Goal: Obtain resource: Download file/media

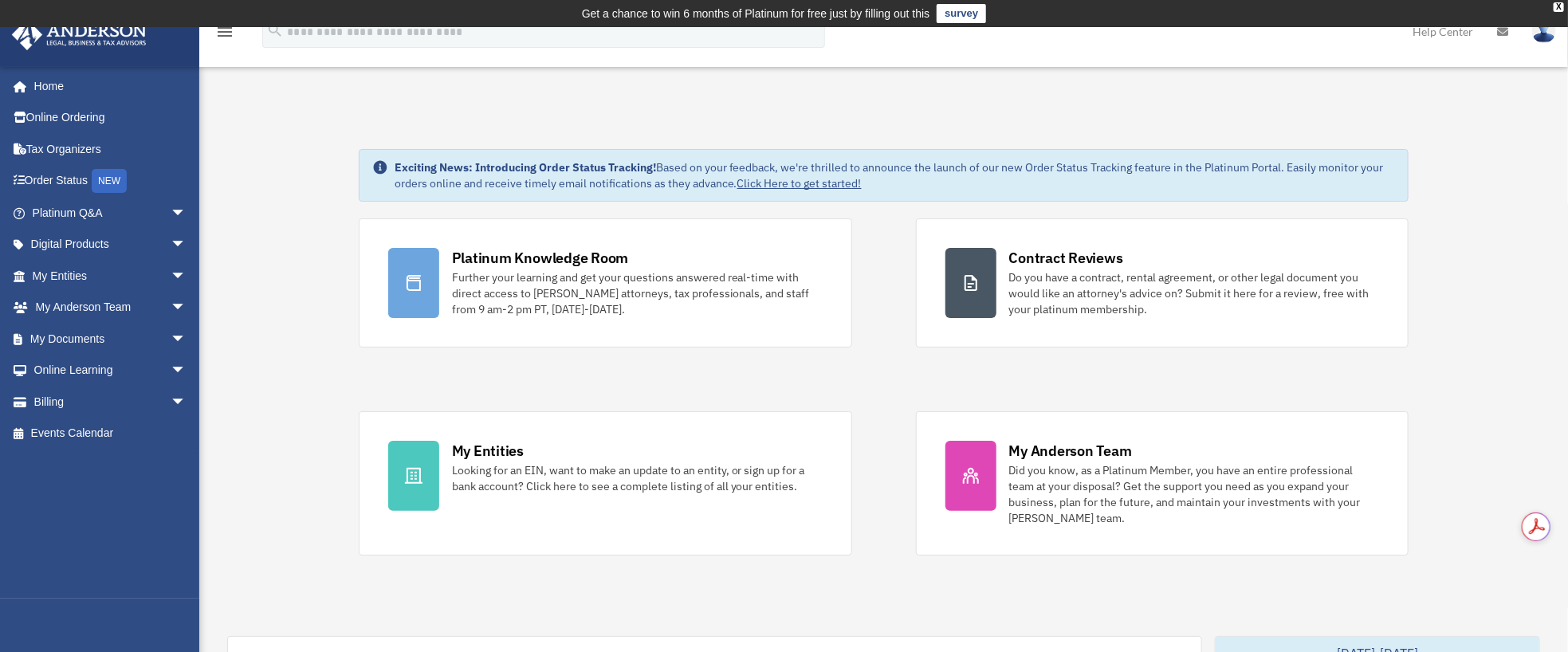
click at [506, 463] on div "Looking for an EIN, want to make an update to an entity, or sign up for a bank …" at bounding box center [637, 478] width 370 height 32
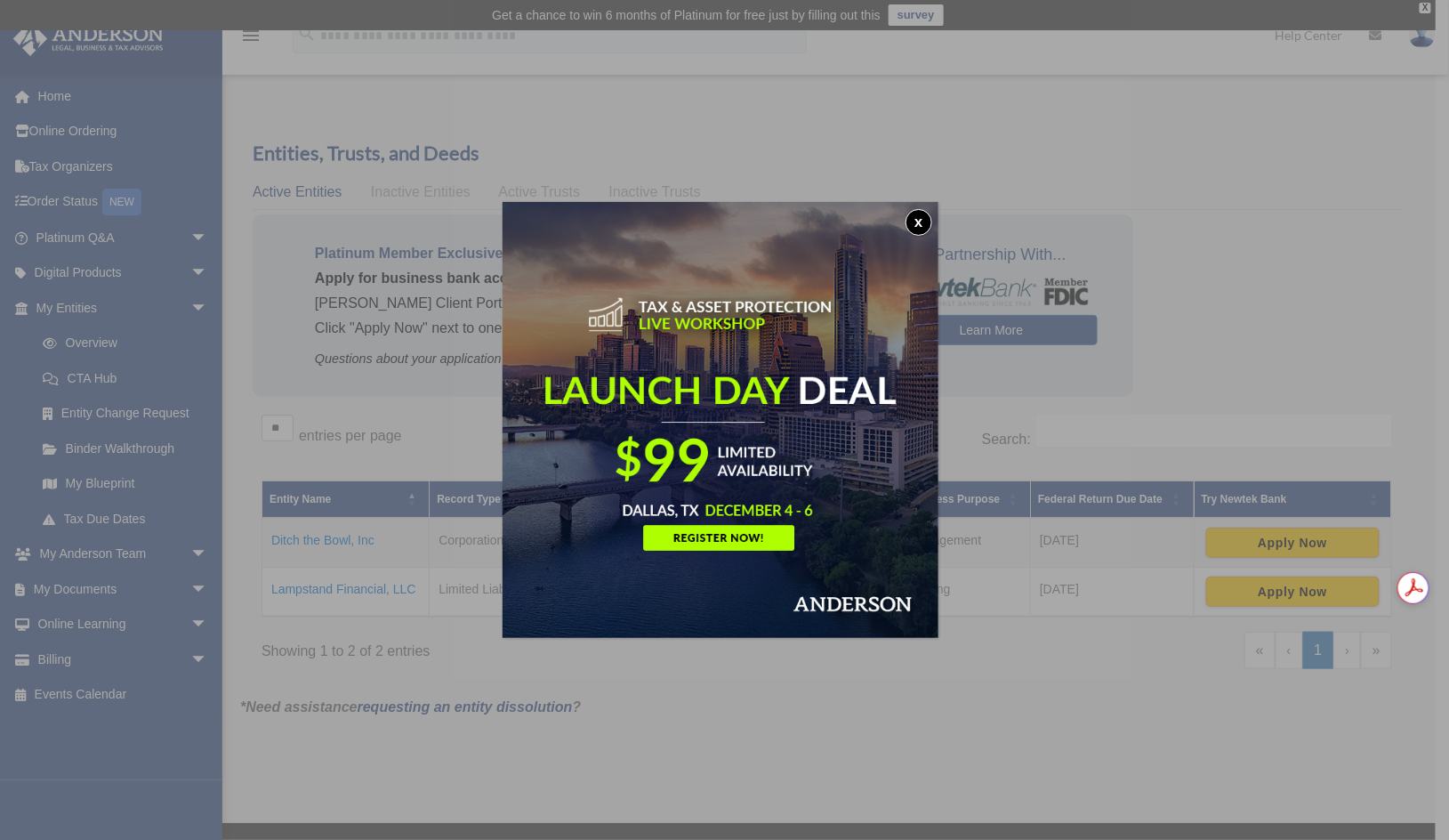
click at [925, 218] on button "x" at bounding box center [918, 222] width 27 height 27
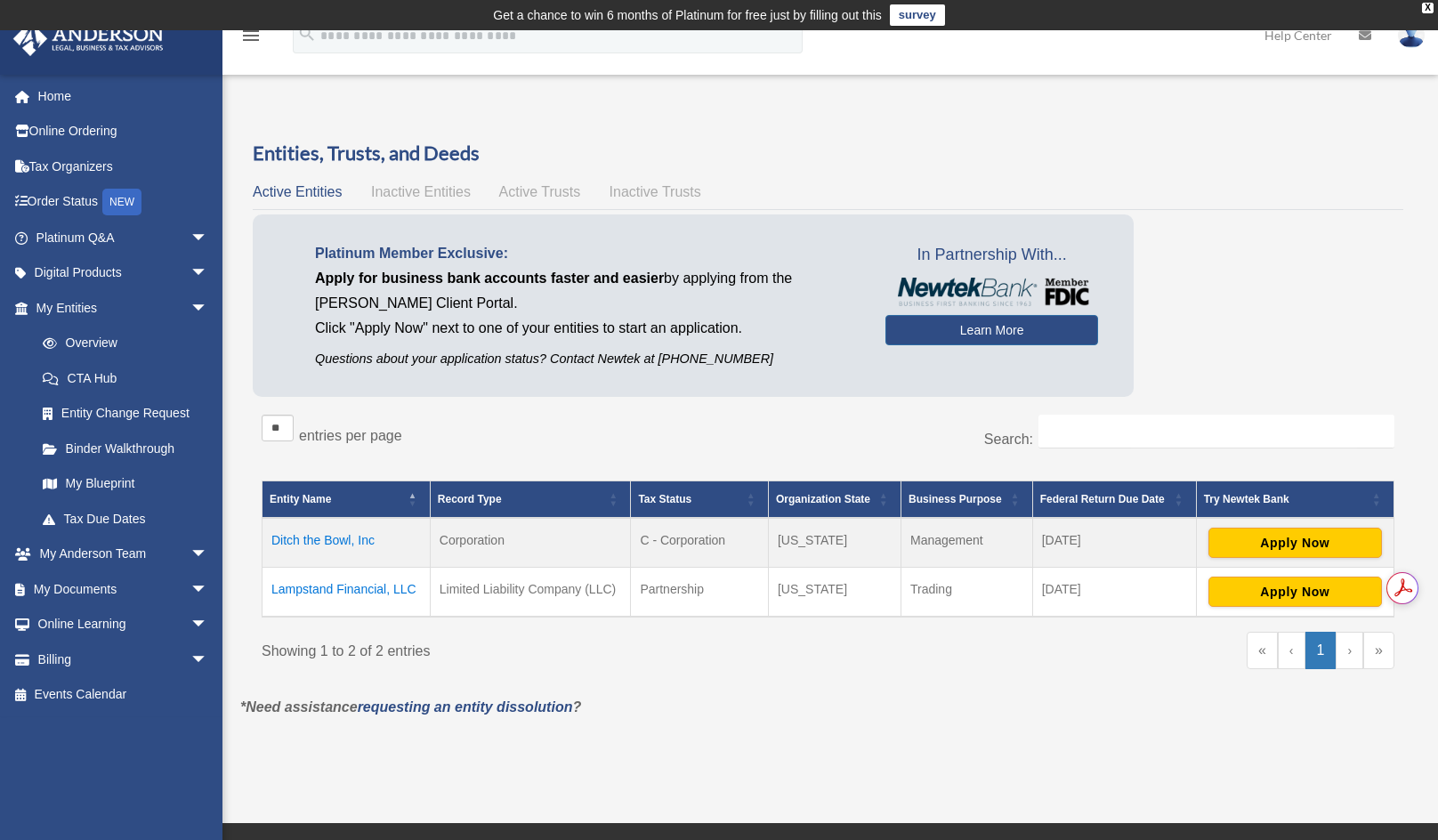
click at [62, 591] on link "My Documents arrow_drop_down" at bounding box center [124, 588] width 222 height 36
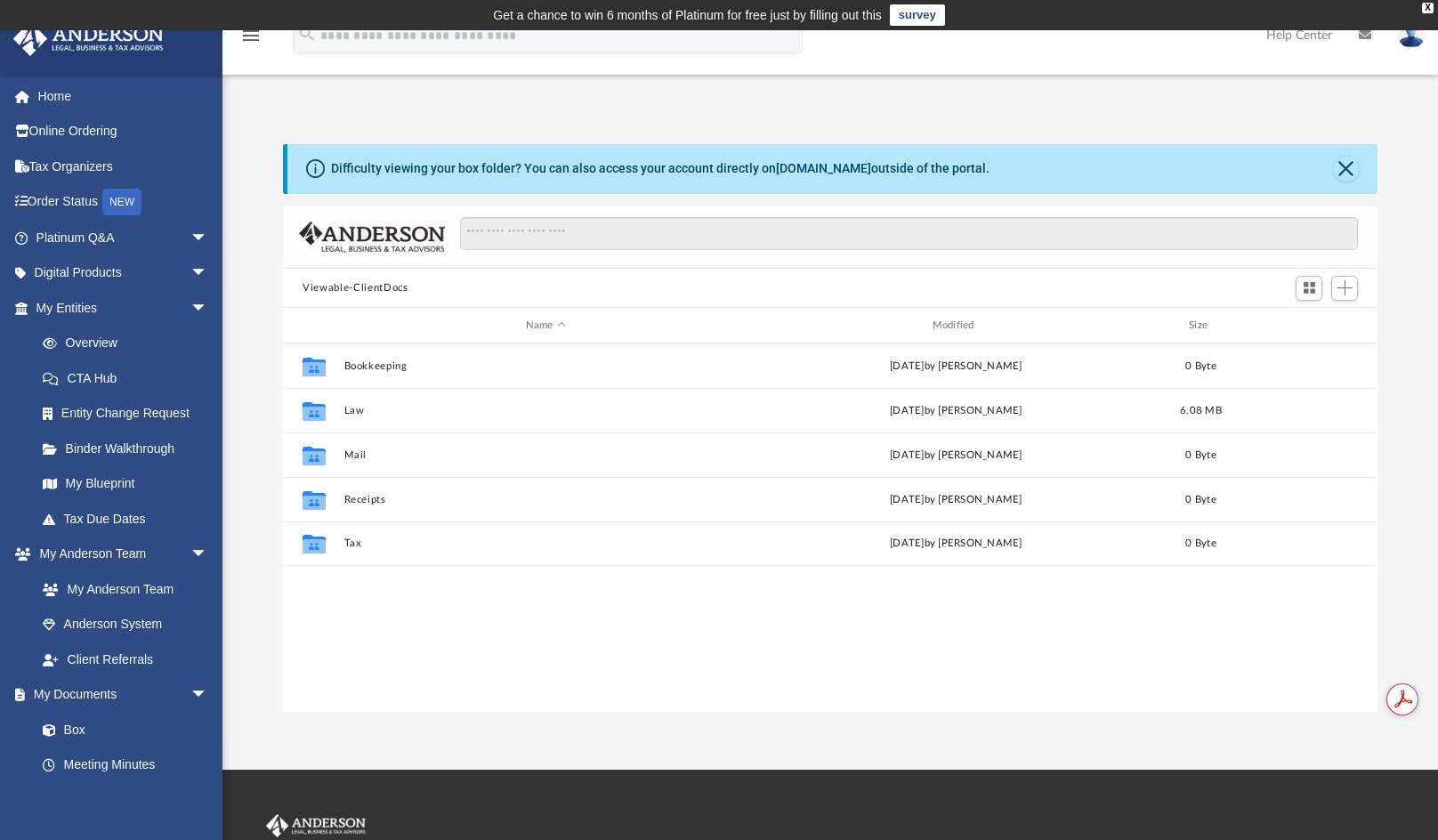
scroll to position [391, 1081]
click at [345, 410] on button "Law" at bounding box center [545, 410] width 403 height 12
click at [375, 413] on button "Lampstand Financial, LLC" at bounding box center [545, 410] width 403 height 12
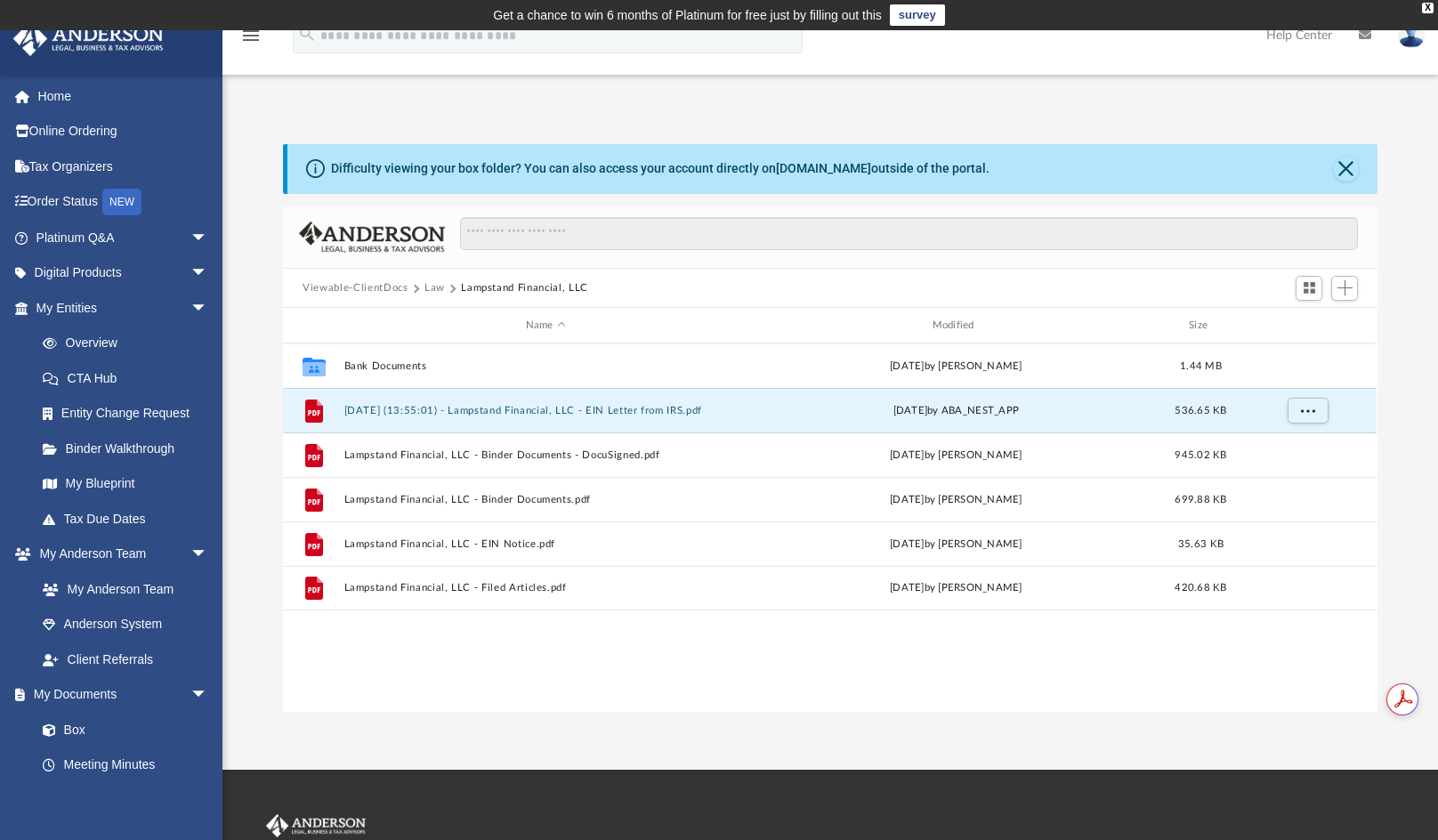
click at [572, 406] on button "[DATE] (13:55:01) - Lampstand Financial, LLC - EIN Letter from IRS.pdf" at bounding box center [545, 410] width 403 height 12
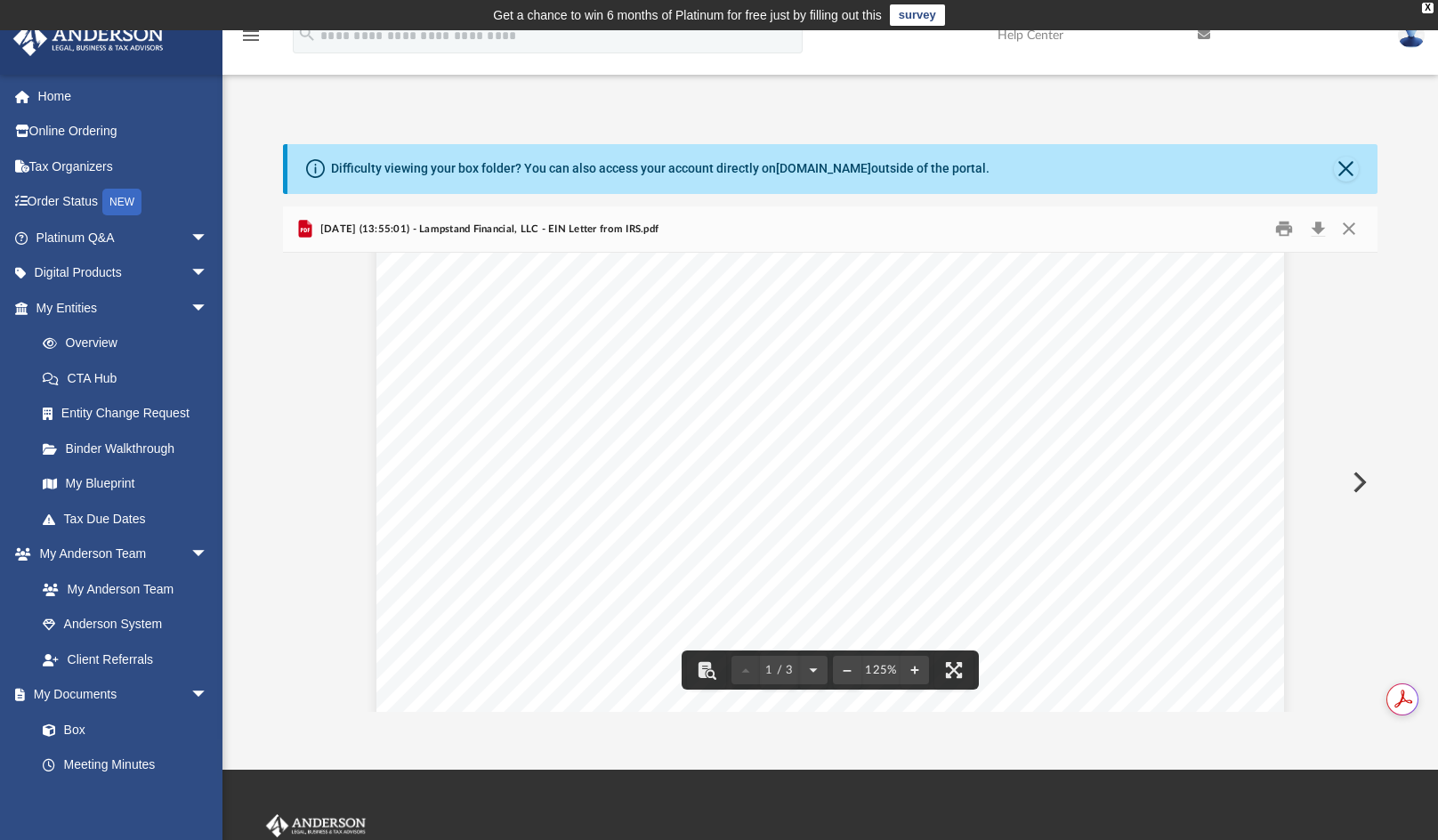
scroll to position [0, 0]
